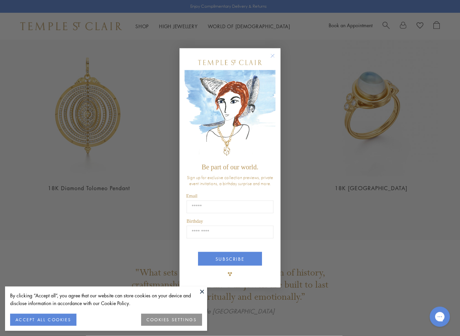
scroll to position [782, 0]
click at [273, 65] on div "POPUP Form" at bounding box center [229, 62] width 91 height 15
click at [278, 56] on button "Close dialog" at bounding box center [276, 59] width 8 height 8
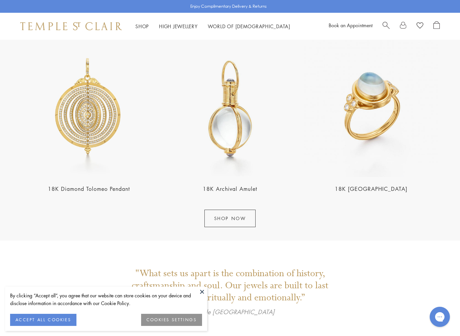
click at [282, 59] on img at bounding box center [229, 108] width 137 height 137
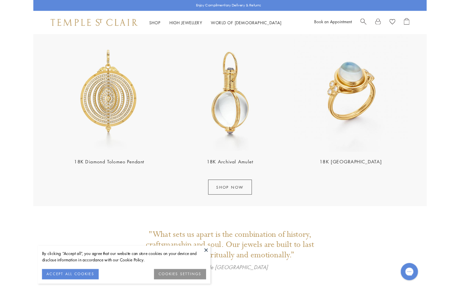
scroll to position [842, 0]
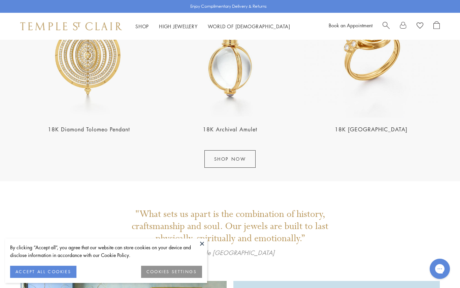
click at [390, 130] on link "18K [GEOGRAPHIC_DATA]" at bounding box center [370, 128] width 73 height 7
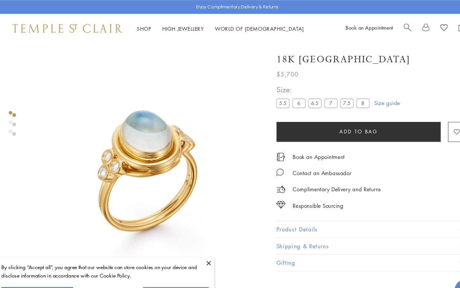
scroll to position [46, 0]
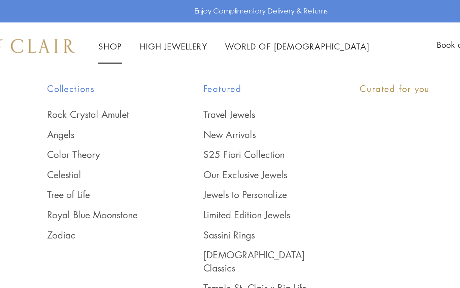
click at [135, 27] on link "Shop Shop" at bounding box center [141, 26] width 13 height 7
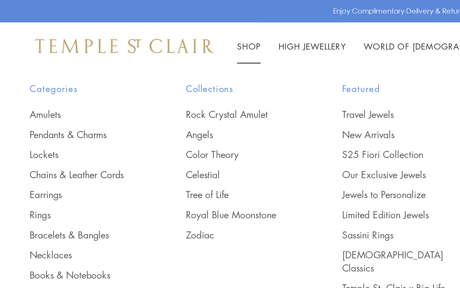
click at [23, 123] on link "Rings" at bounding box center [48, 122] width 62 height 7
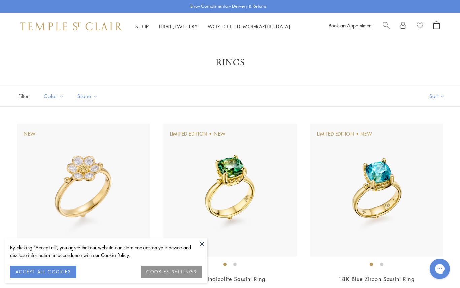
click at [435, 102] on button "Sort" at bounding box center [437, 96] width 46 height 21
click at [434, 100] on button "Sort" at bounding box center [437, 96] width 46 height 21
click at [442, 142] on button "Price, low to high" at bounding box center [425, 143] width 68 height 16
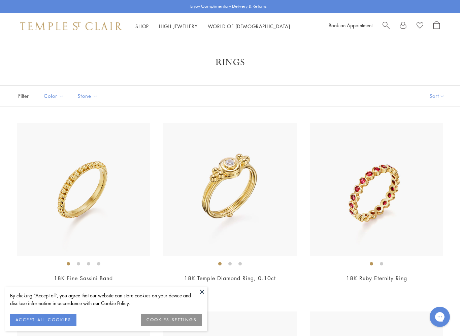
click at [128, 194] on img at bounding box center [83, 189] width 133 height 133
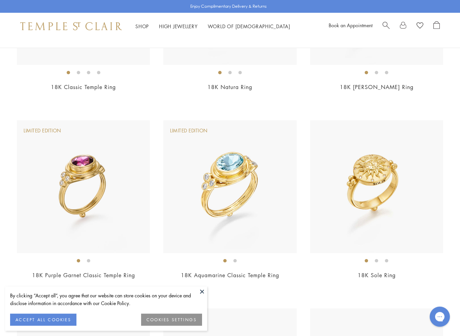
scroll to position [1513, 0]
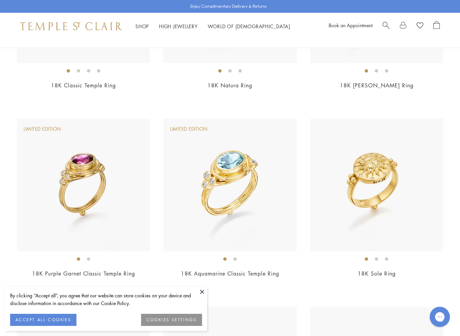
click at [70, 166] on img at bounding box center [83, 185] width 133 height 133
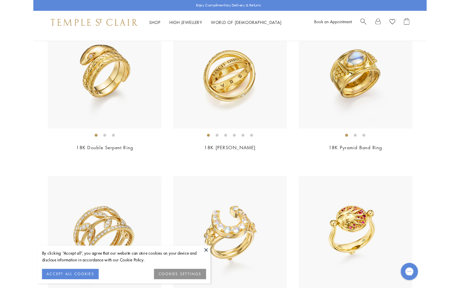
scroll to position [2753, 0]
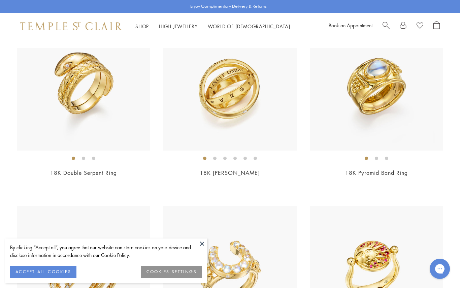
click at [392, 84] on img at bounding box center [376, 83] width 133 height 133
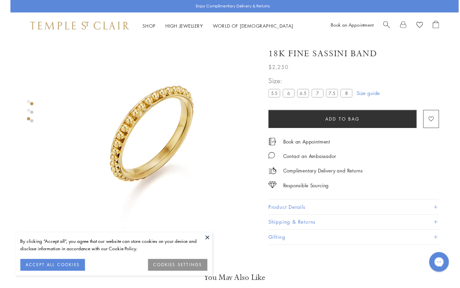
scroll to position [13, 0]
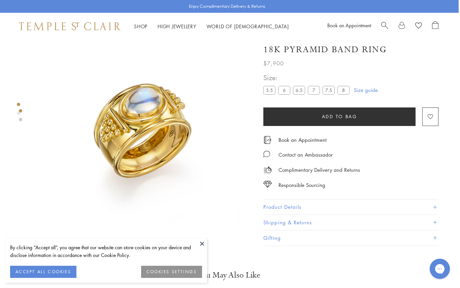
scroll to position [23, 1]
